Goal: Task Accomplishment & Management: Complete application form

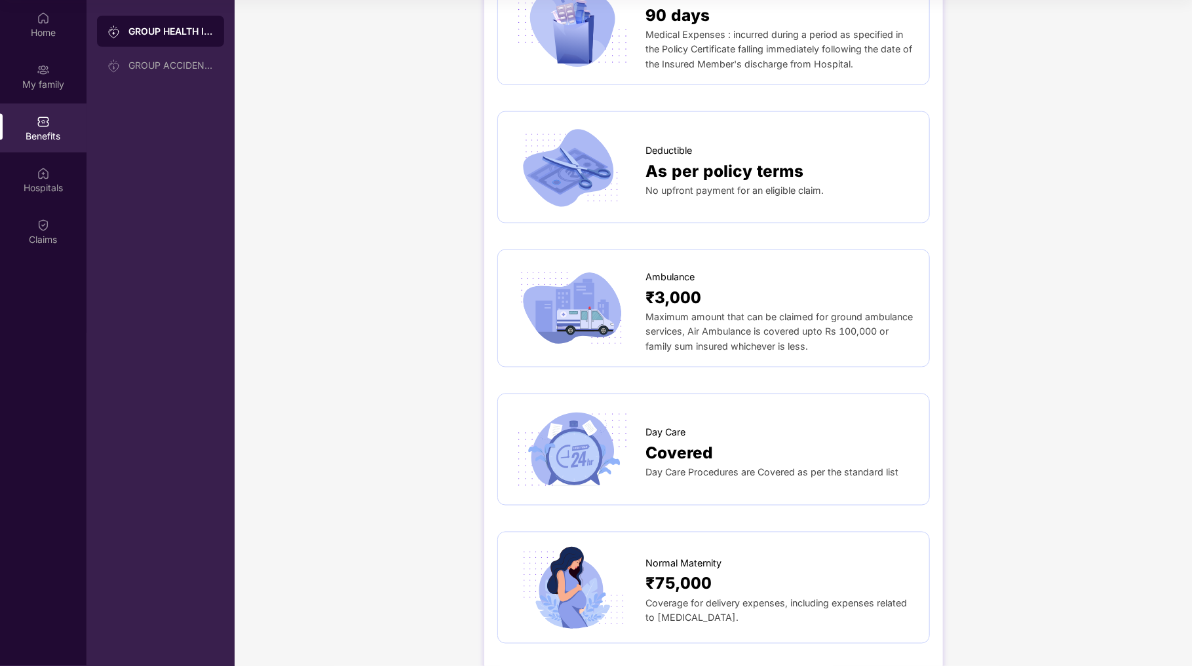
scroll to position [729, 0]
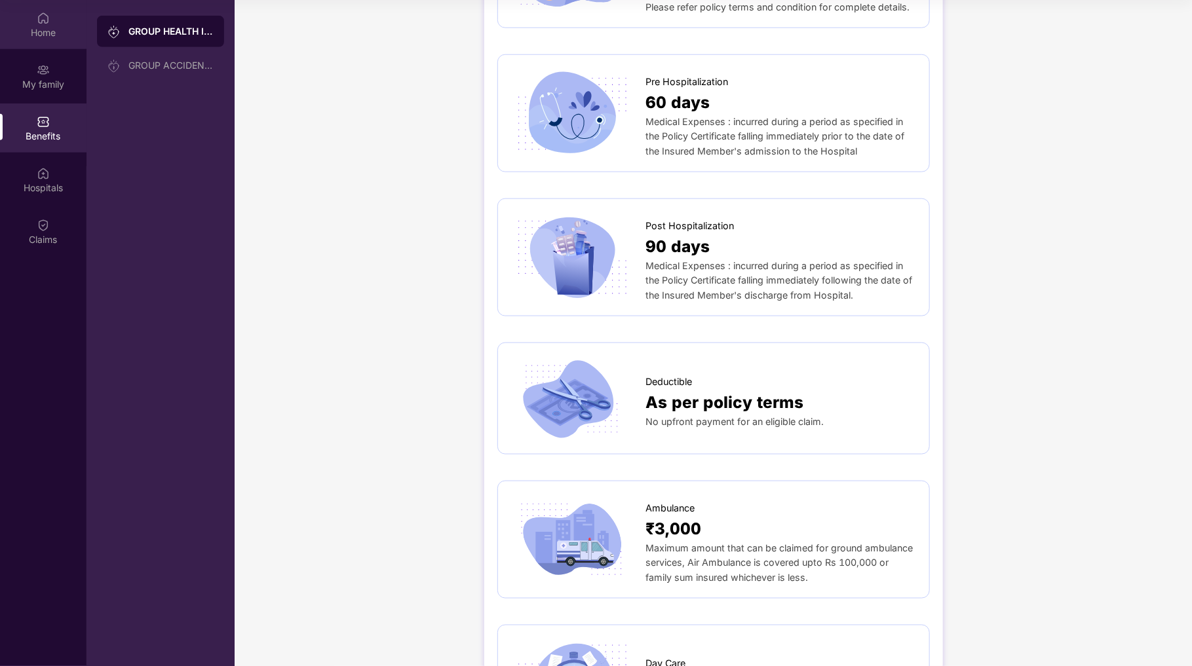
click at [47, 20] on img at bounding box center [43, 18] width 13 height 13
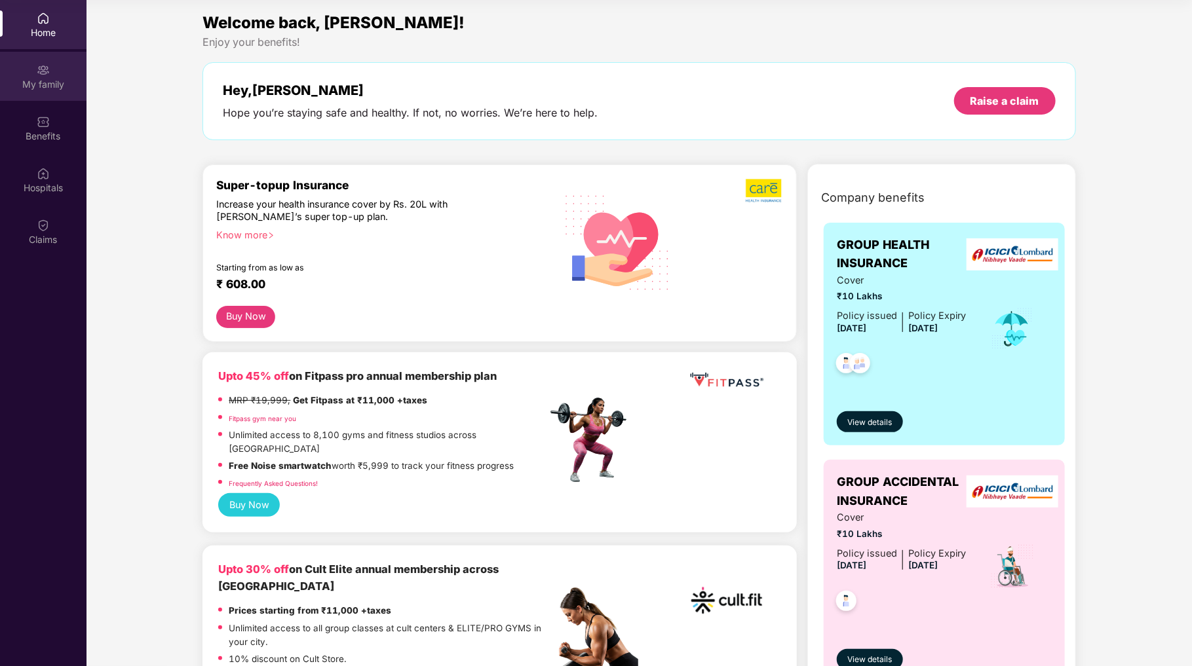
click at [50, 86] on div "My family" at bounding box center [43, 84] width 86 height 13
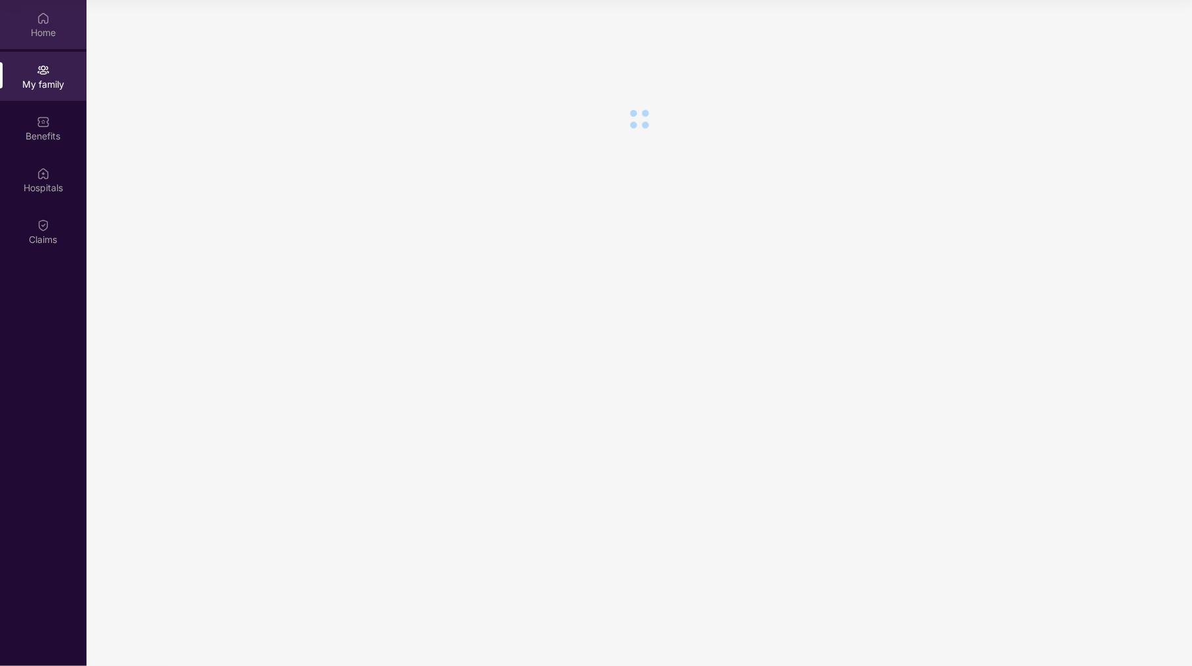
click at [41, 25] on div "Home" at bounding box center [43, 24] width 86 height 49
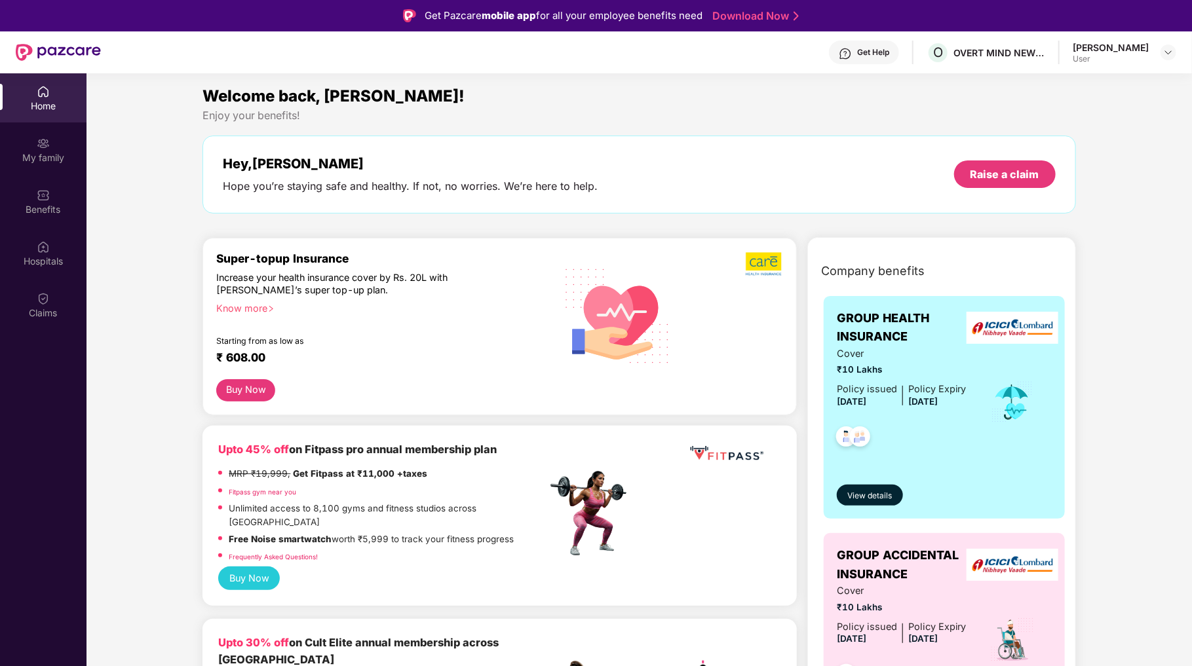
click at [1154, 55] on div "[PERSON_NAME] User" at bounding box center [1125, 52] width 104 height 23
click at [1088, 55] on div "User" at bounding box center [1111, 59] width 76 height 10
click at [1077, 43] on div "[PERSON_NAME]" at bounding box center [1111, 47] width 76 height 12
click at [1168, 50] on img at bounding box center [1168, 52] width 10 height 10
click at [1104, 83] on div "Switch to admin view" at bounding box center [1107, 84] width 170 height 26
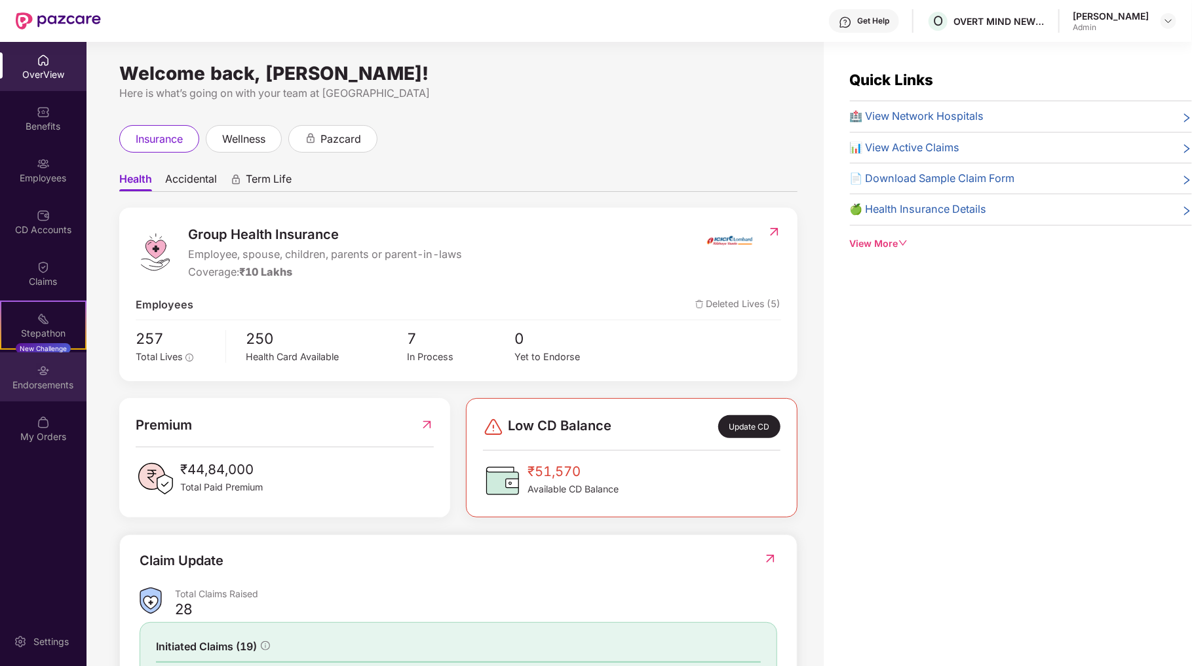
click at [37, 379] on div "Endorsements" at bounding box center [43, 385] width 86 height 13
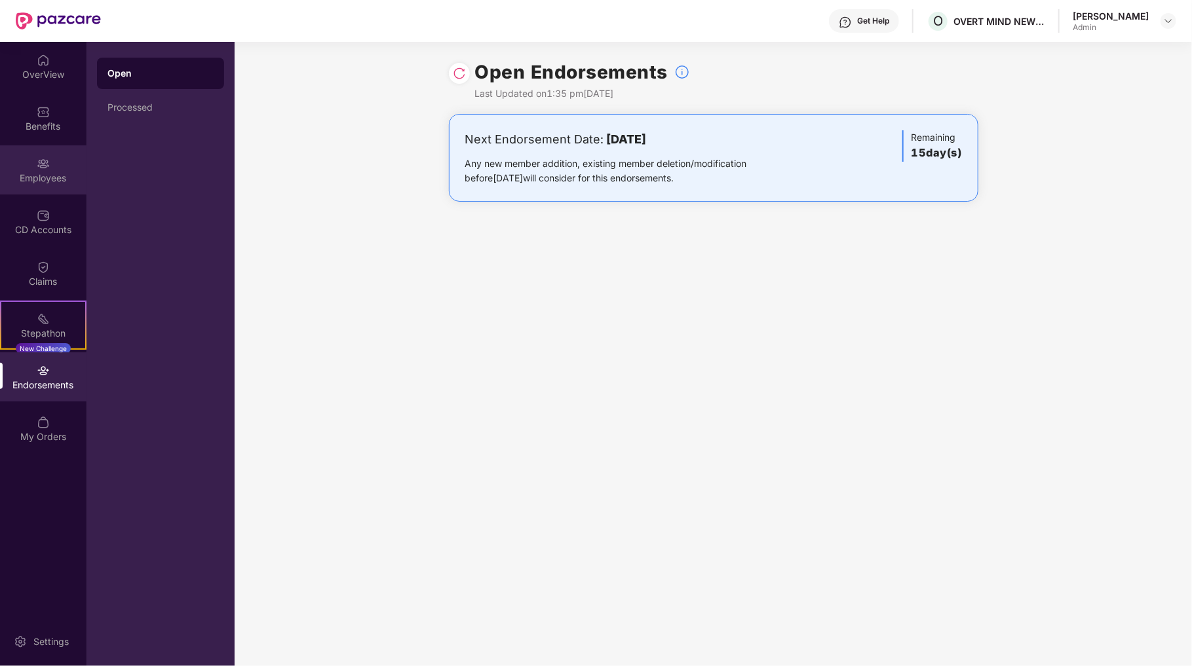
click at [47, 176] on div "Employees" at bounding box center [43, 178] width 86 height 13
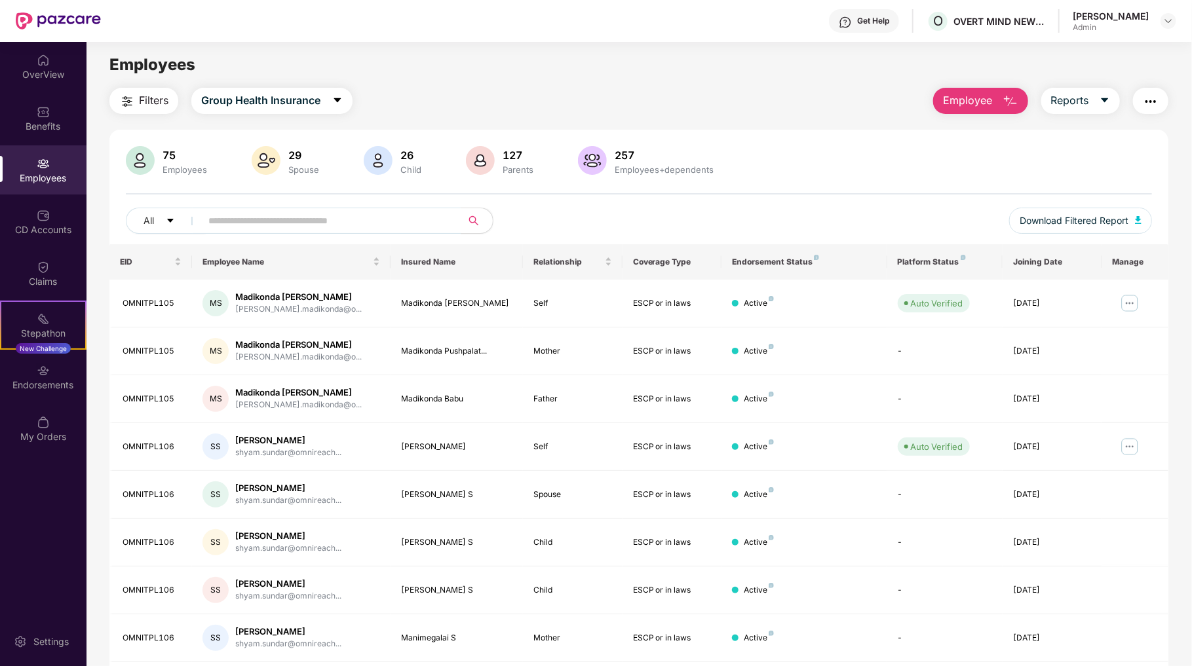
click at [970, 107] on span "Employee" at bounding box center [967, 100] width 49 height 16
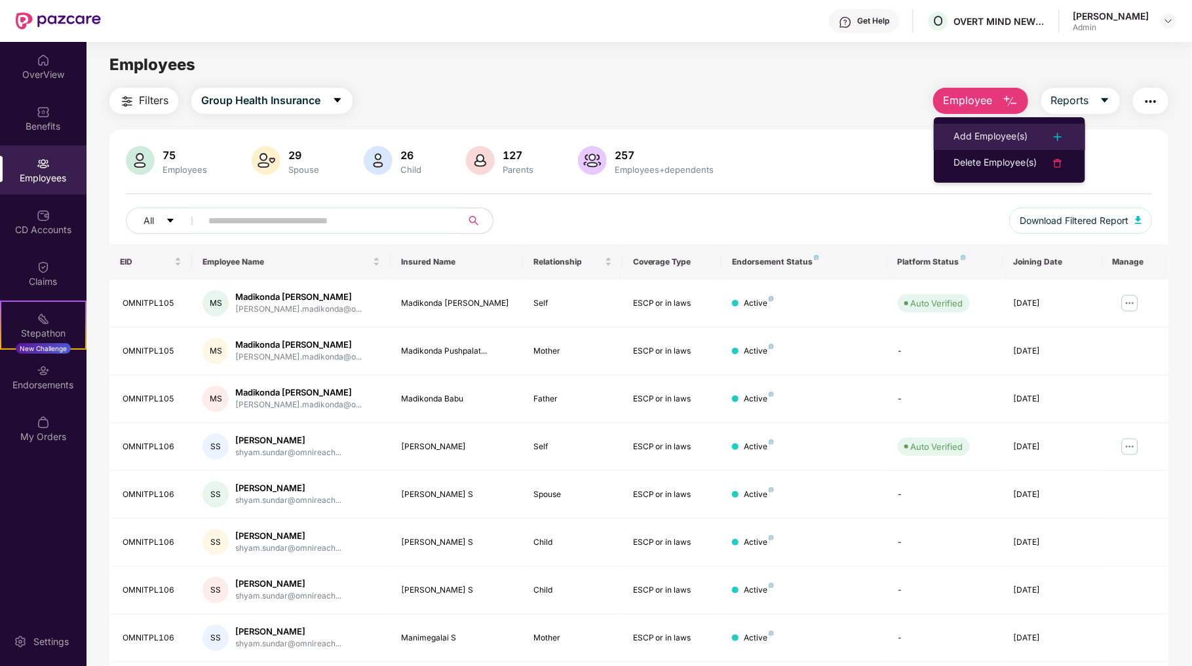
click at [999, 132] on div "Add Employee(s)" at bounding box center [990, 137] width 74 height 16
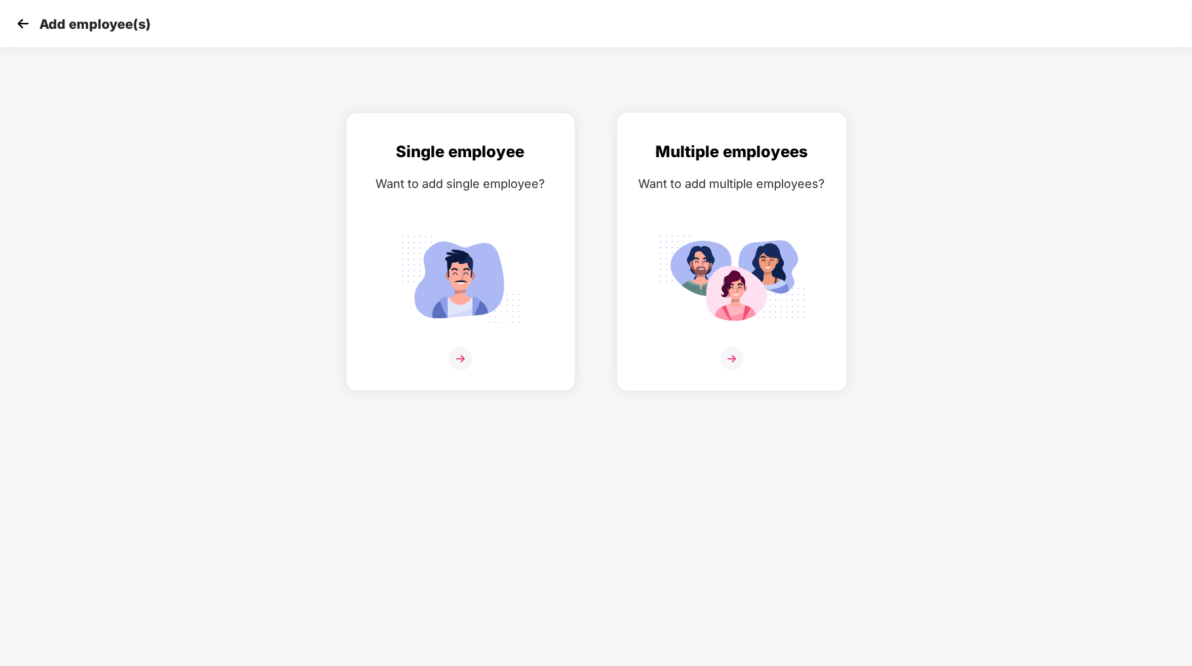
click at [731, 355] on img at bounding box center [732, 359] width 24 height 24
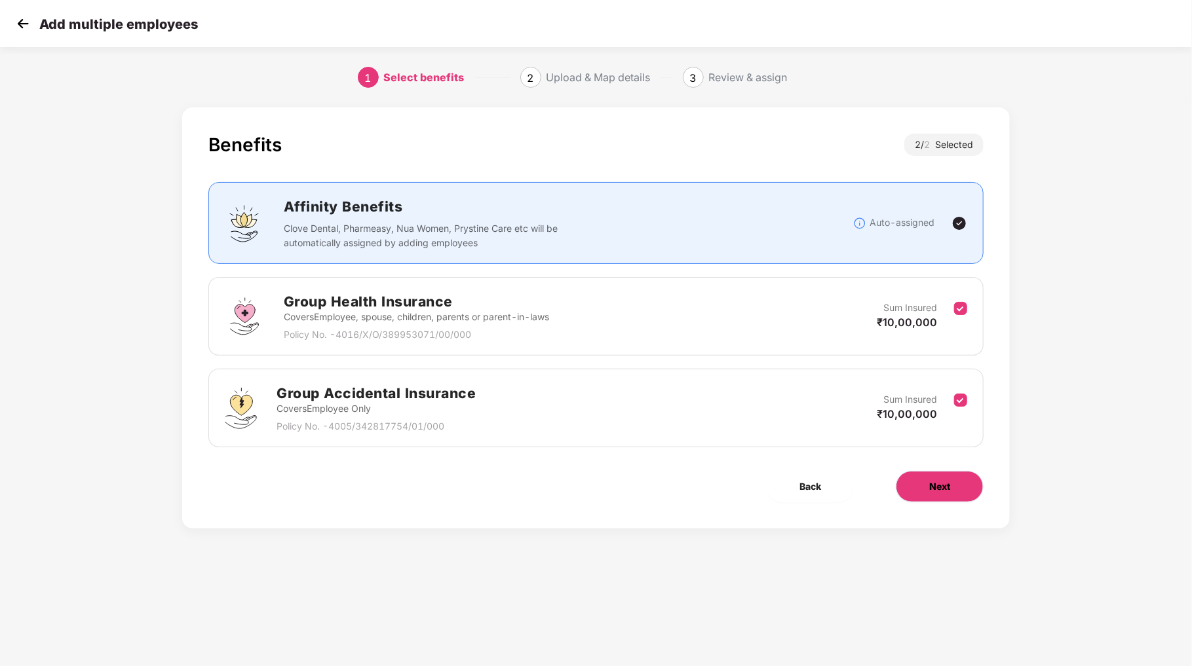
click at [913, 480] on button "Next" at bounding box center [940, 486] width 88 height 31
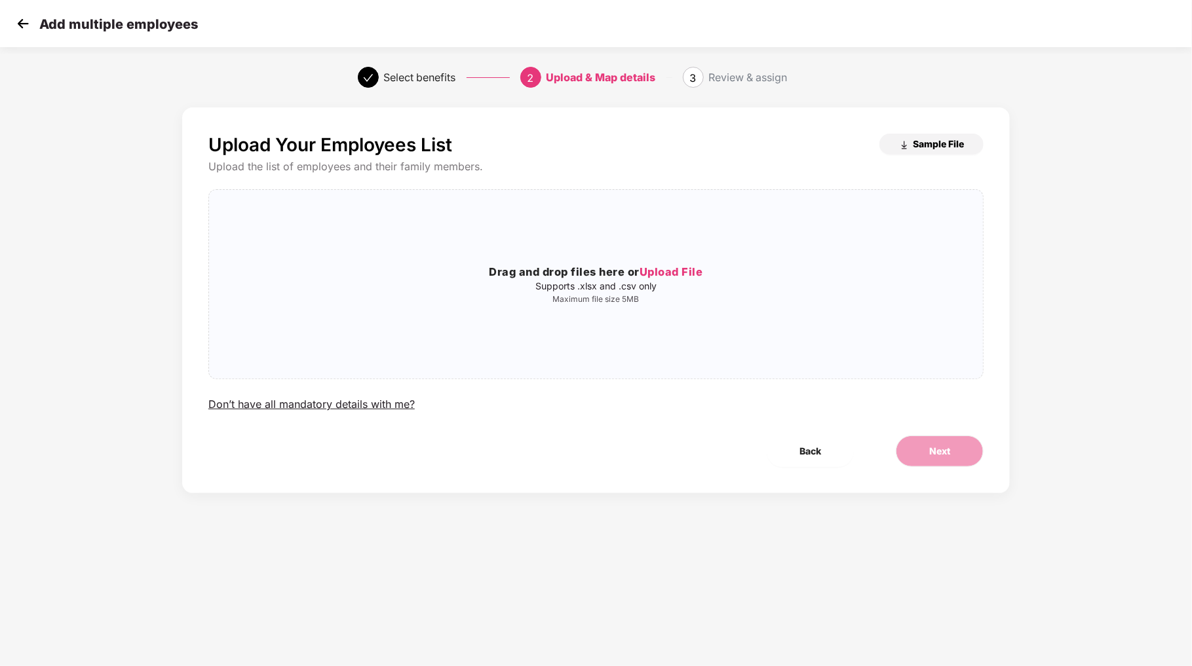
click at [905, 147] on img "button" at bounding box center [904, 145] width 10 height 10
